Goal: Information Seeking & Learning: Learn about a topic

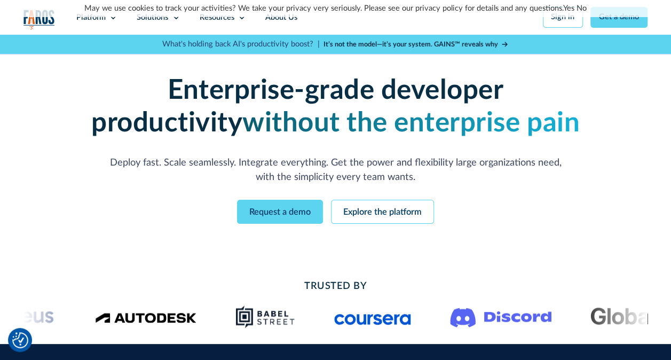
click at [500, 164] on p "Deploy fast. Scale seamlessly. Integrate everything. Get the power and flexibil…" at bounding box center [335, 169] width 468 height 29
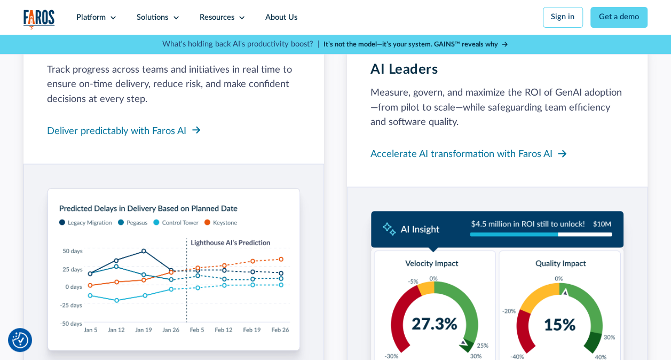
scroll to position [1258, 0]
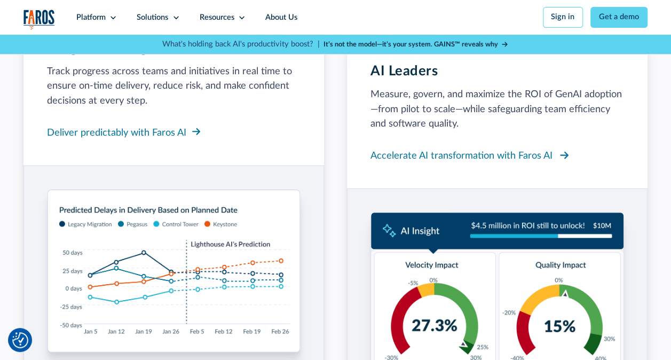
click at [490, 163] on div "Accelerate AI transformation with Faros AI" at bounding box center [462, 155] width 182 height 14
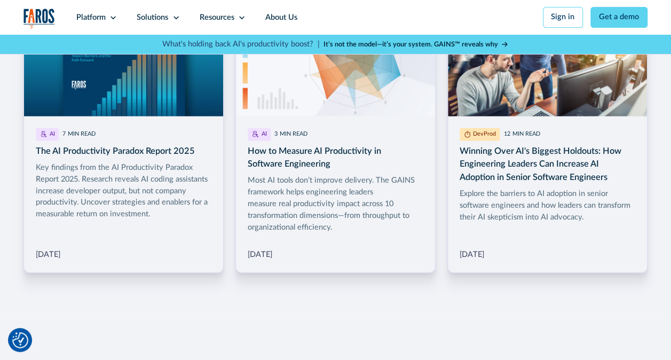
scroll to position [1573, 0]
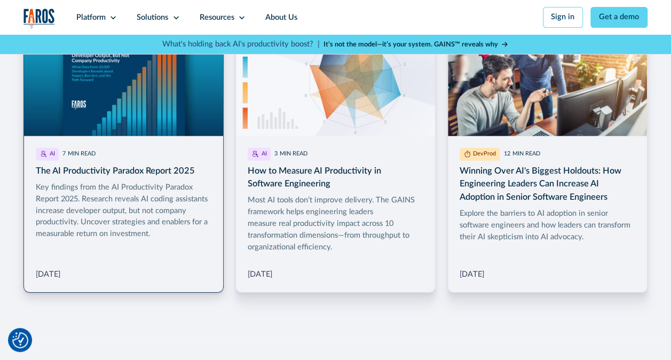
click at [123, 183] on link "More Blog Link" at bounding box center [123, 157] width 200 height 269
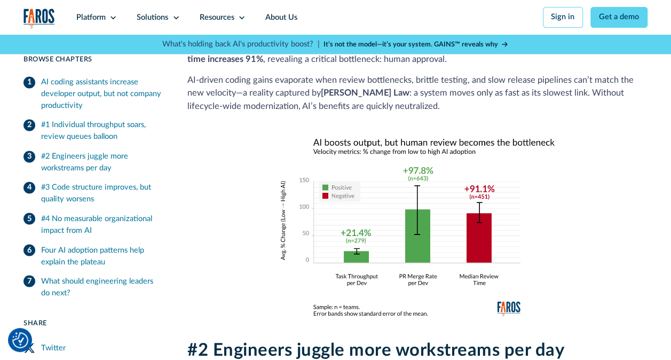
scroll to position [821, 0]
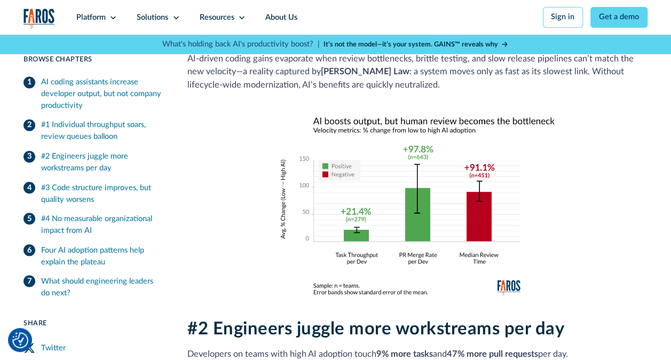
click at [597, 95] on div "#1 Individual throughput soars, review queues balloon Developers on teams with …" at bounding box center [417, 141] width 460 height 305
click at [455, 289] on img at bounding box center [417, 205] width 276 height 180
click at [578, 196] on div "#1 Individual throughput soars, review queues balloon Developers on teams with …" at bounding box center [417, 141] width 460 height 305
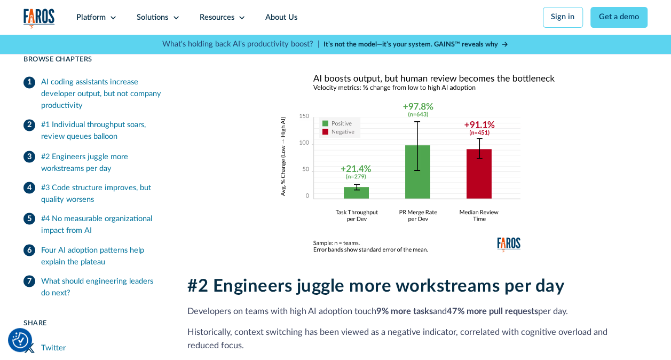
scroll to position [843, 0]
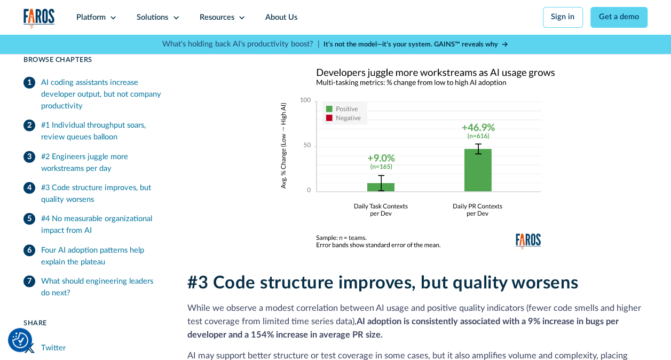
scroll to position [1243, 0]
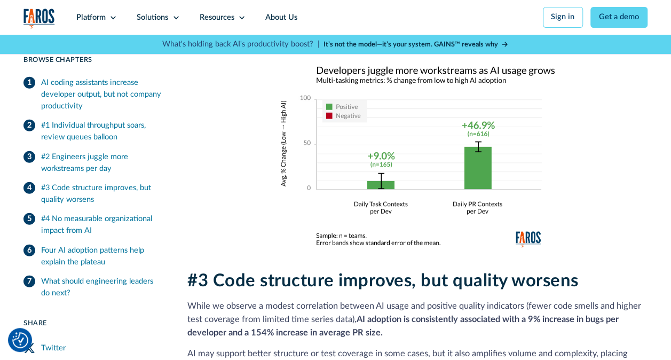
click at [552, 319] on strong "AI adoption is consistently associated with a 9% increase in bugs per developer…" at bounding box center [402, 326] width 431 height 22
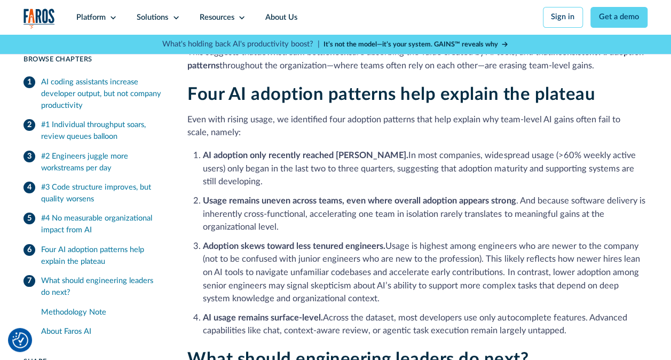
scroll to position [1872, 0]
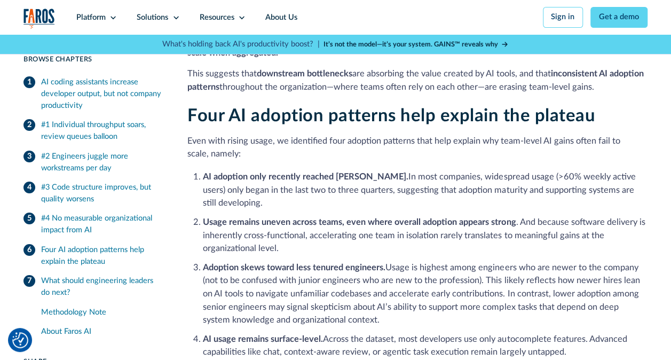
click at [558, 243] on li "Usage remains uneven across teams, even where overall adoption appears strong .…" at bounding box center [425, 236] width 444 height 40
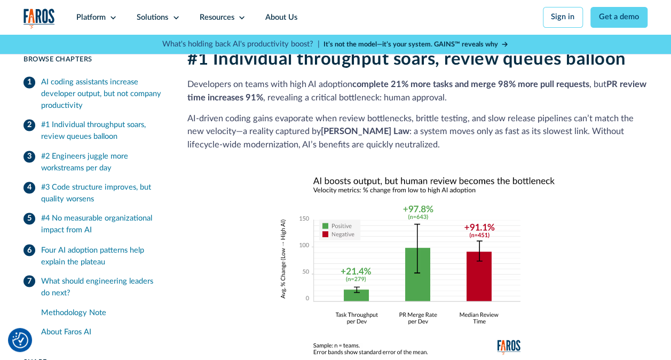
scroll to position [763, 0]
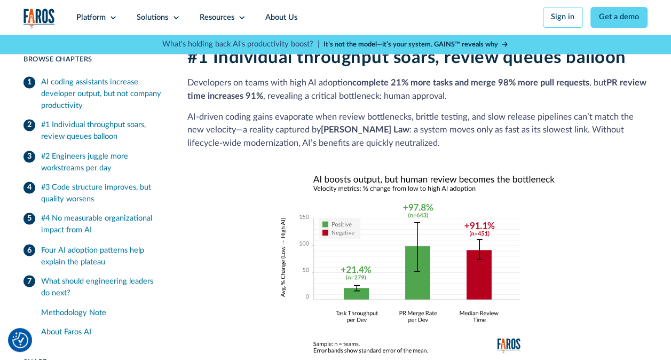
click at [538, 128] on p "AI‑driven coding gains evaporate when review bottlenecks, brittle testing, and …" at bounding box center [417, 131] width 460 height 40
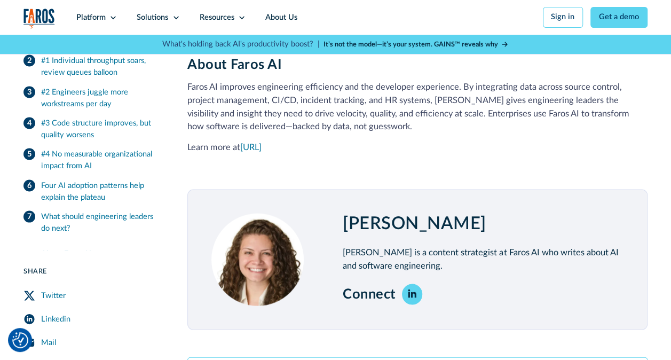
scroll to position [2965, 0]
